Goal: Browse casually

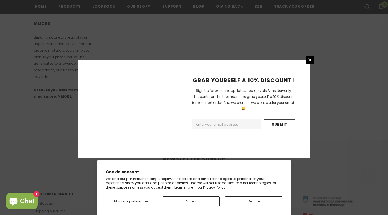
scroll to position [345, 0]
